Goal: Task Accomplishment & Management: Manage account settings

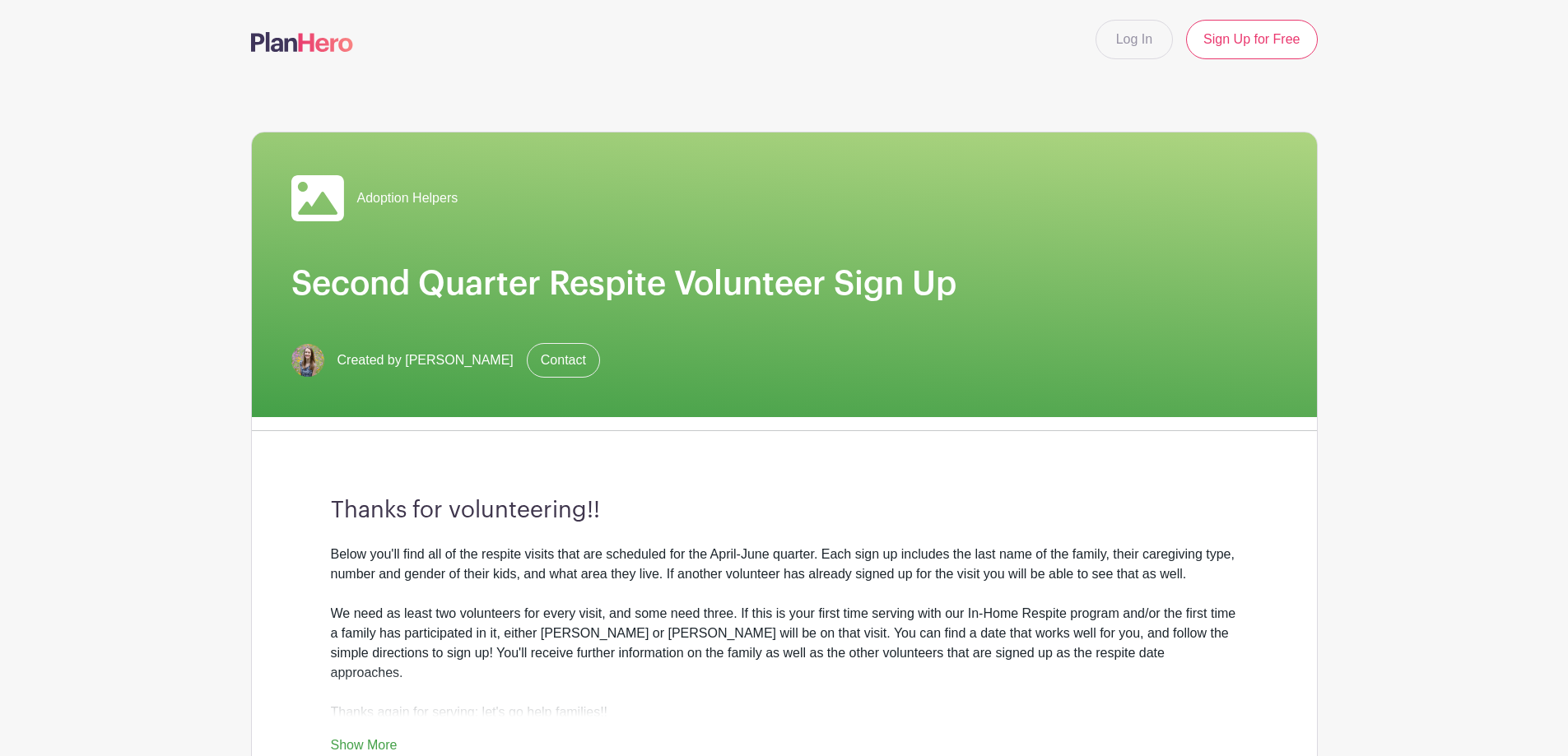
click at [286, 41] on img at bounding box center [303, 42] width 102 height 19
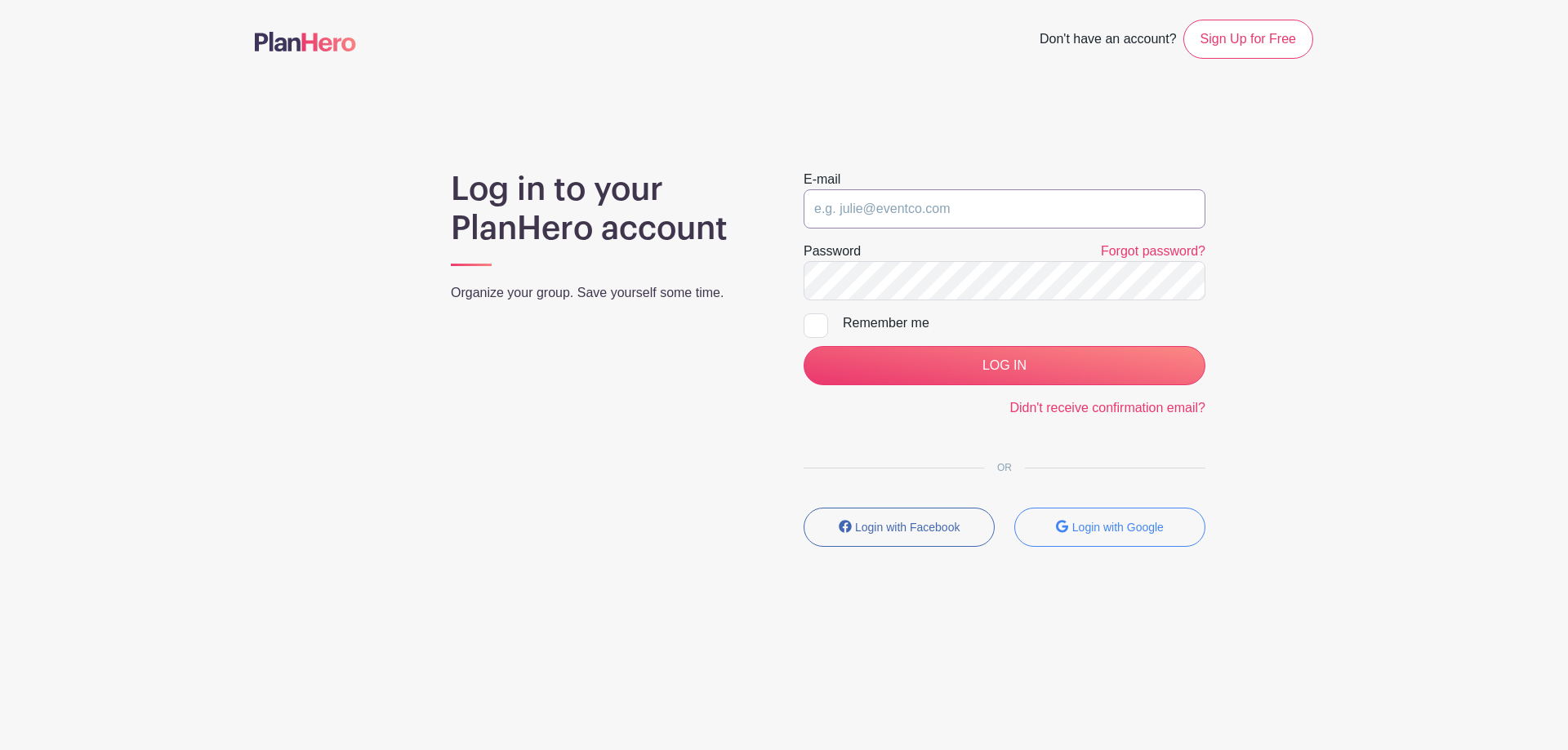
click at [937, 198] on input "email" at bounding box center [1004, 208] width 402 height 39
type input "[EMAIL_ADDRESS][DOMAIN_NAME]"
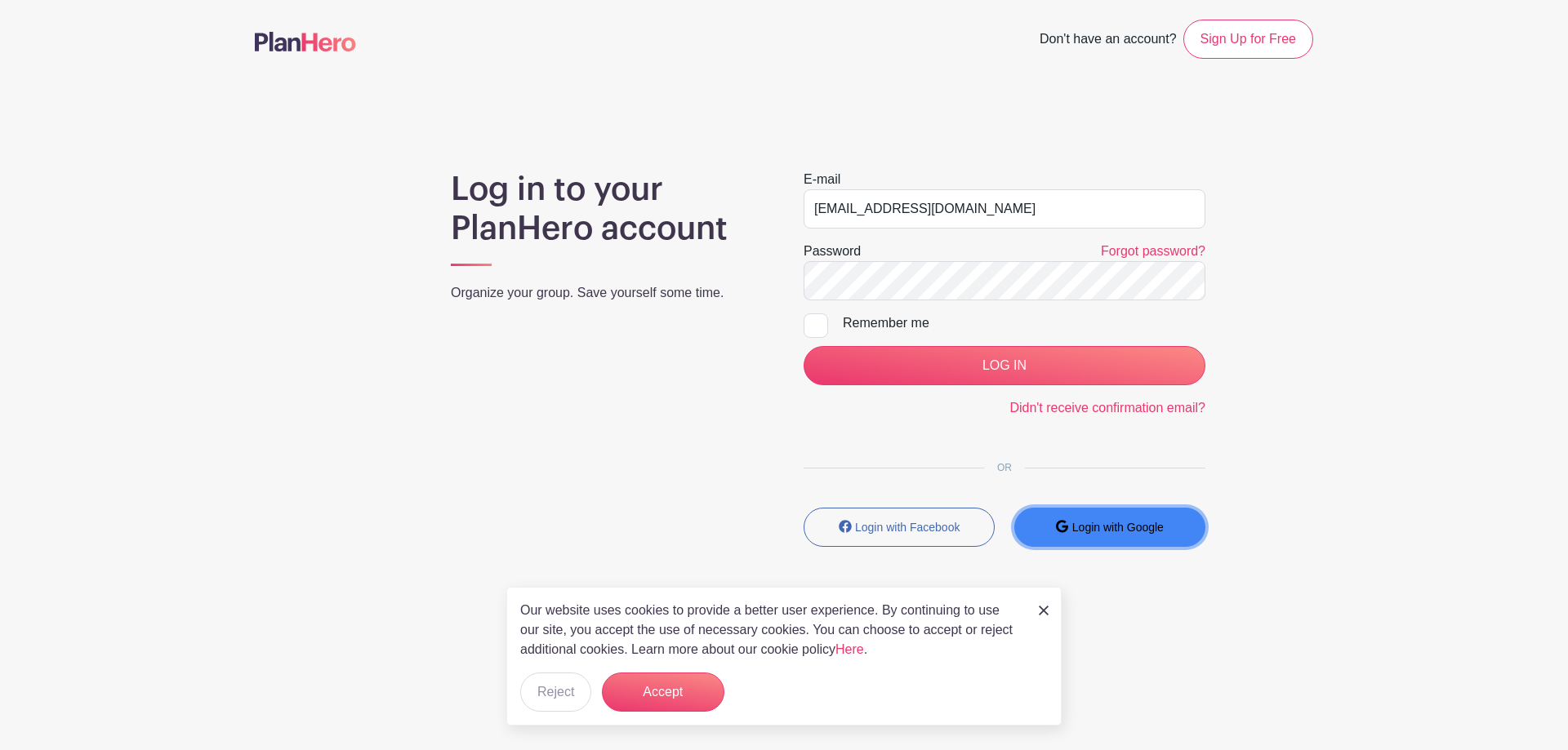
click at [1080, 528] on small "Login with Google" at bounding box center [1118, 527] width 92 height 13
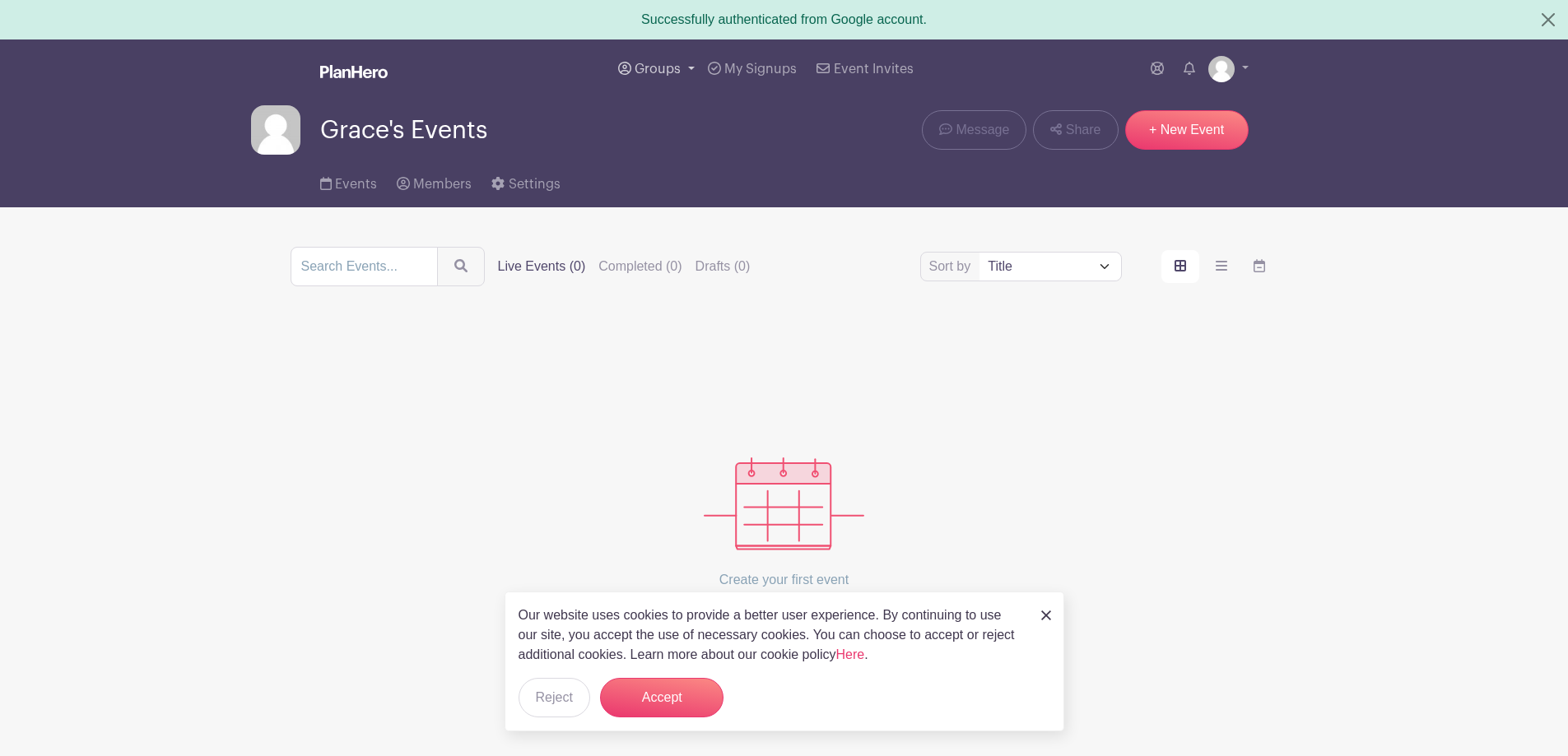
click at [652, 56] on link "Groups" at bounding box center [657, 69] width 90 height 59
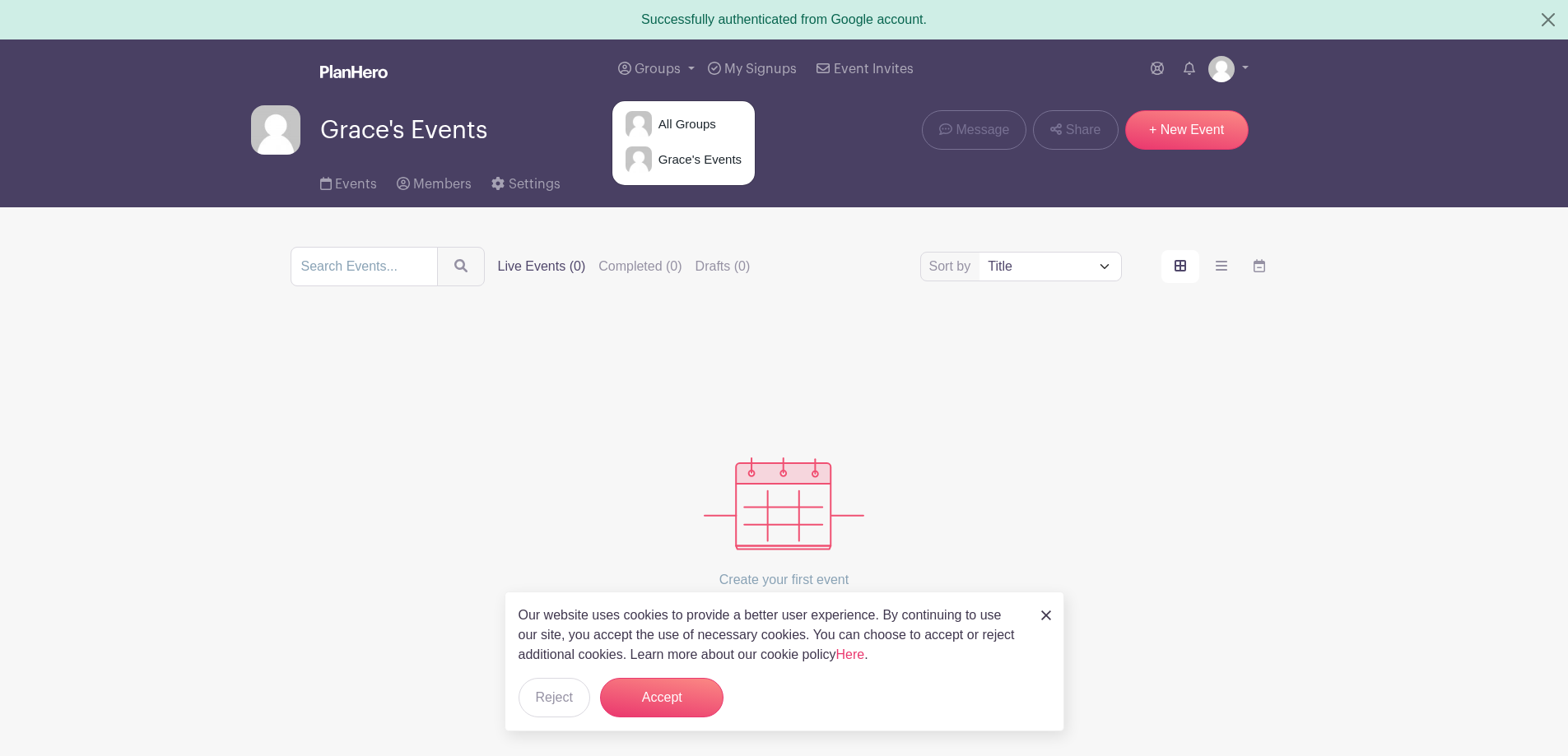
click at [568, 121] on div "Grace's Events Message Share + New Event" at bounding box center [784, 130] width 1067 height 49
